Goal: Task Accomplishment & Management: Manage account settings

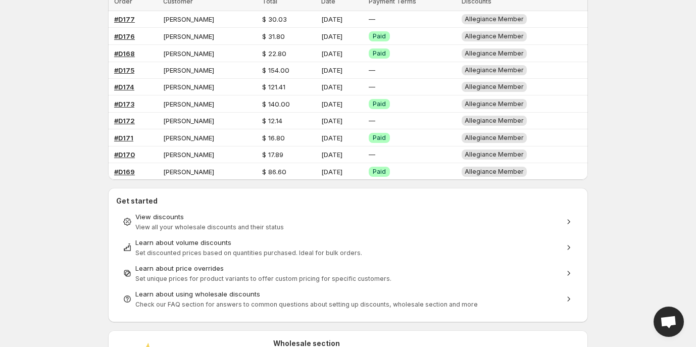
scroll to position [104, 0]
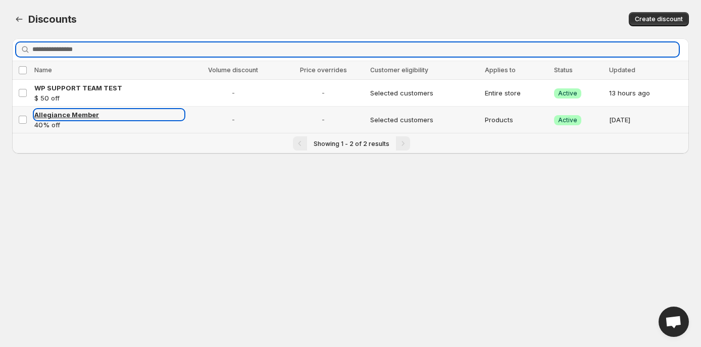
click at [143, 118] on link "Allegiance Member" at bounding box center [108, 115] width 149 height 10
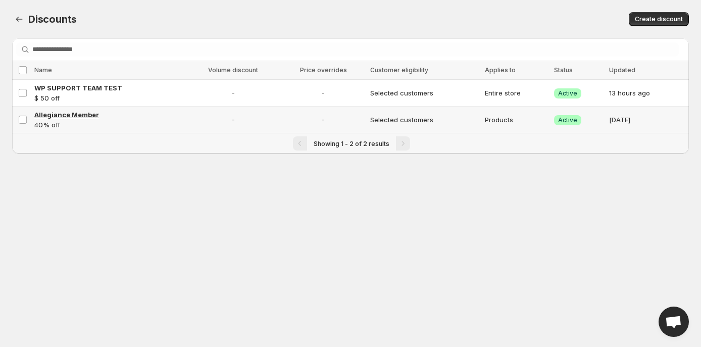
select select "********"
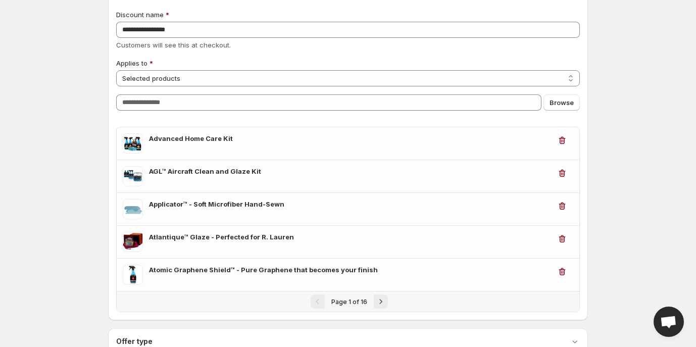
scroll to position [35, 0]
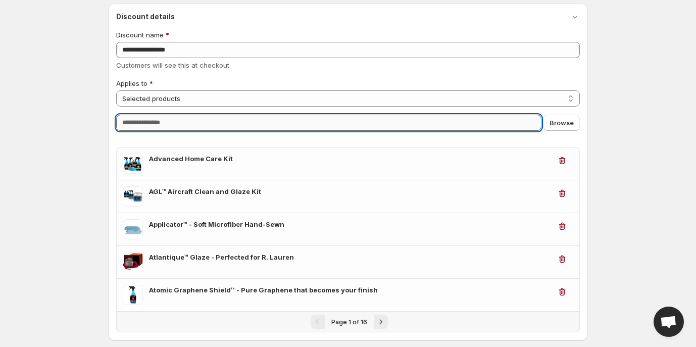
click at [238, 120] on input "Query" at bounding box center [328, 123] width 425 height 16
type input "*"
